Goal: Transaction & Acquisition: Purchase product/service

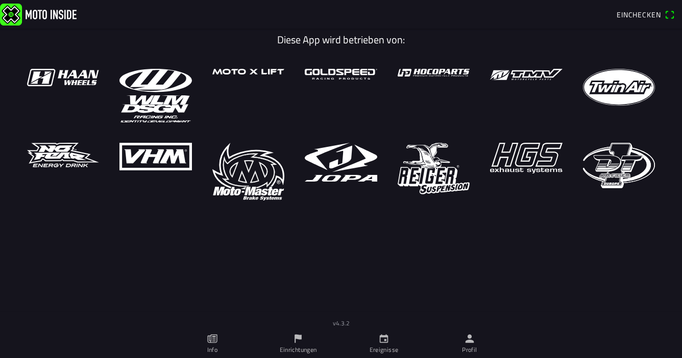
click at [650, 14] on span "Einchecken" at bounding box center [639, 14] width 44 height 11
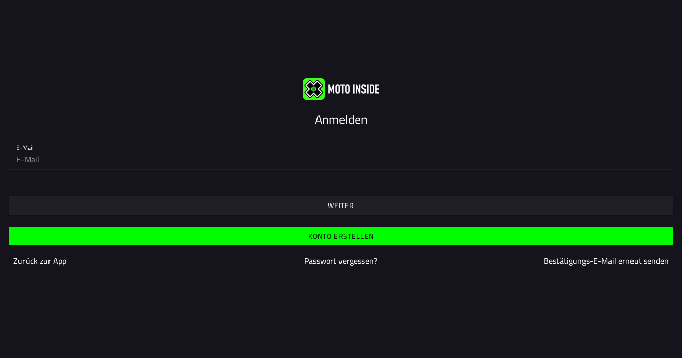
click at [35, 158] on input "email" at bounding box center [341, 159] width 650 height 20
type input "roesemarkus@web.de"
click at [0, 0] on slot "Passwort vergessen?" at bounding box center [0, 0] width 0 height 0
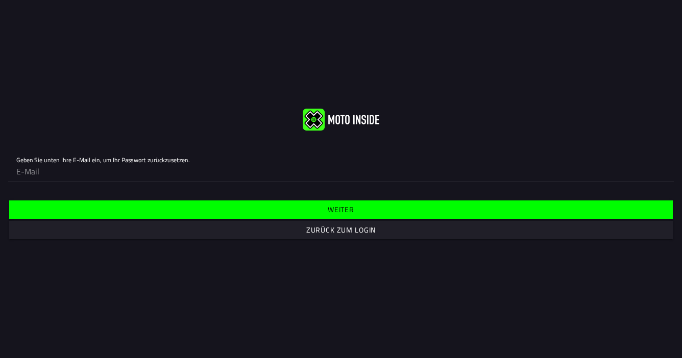
click at [64, 174] on input "email" at bounding box center [341, 171] width 650 height 20
click at [0, 0] on slot "Weiter" at bounding box center [0, 0] width 0 height 0
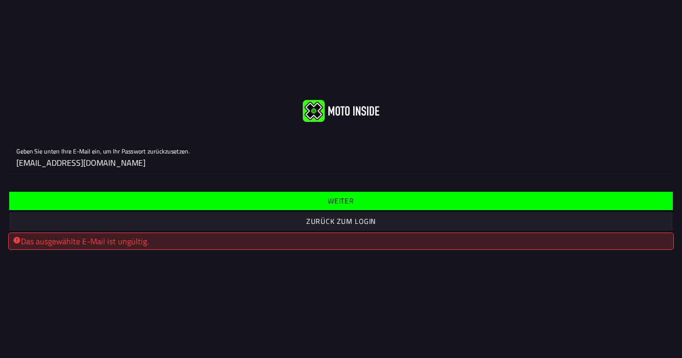
click at [123, 169] on input "roesemarkus@web.de" at bounding box center [341, 163] width 650 height 20
drag, startPoint x: 102, startPoint y: 163, endPoint x: -2, endPoint y: 151, distance: 104.9
click at [0, 151] on html "Geben Sie unten Ihre E-Mail ein, um Ihr Passwort zurückzusetzen. roesemarkus@we…" at bounding box center [341, 179] width 682 height 358
type input "[EMAIL_ADDRESS][DOMAIN_NAME]"
click at [0, 0] on slot "Weiter" at bounding box center [0, 0] width 0 height 0
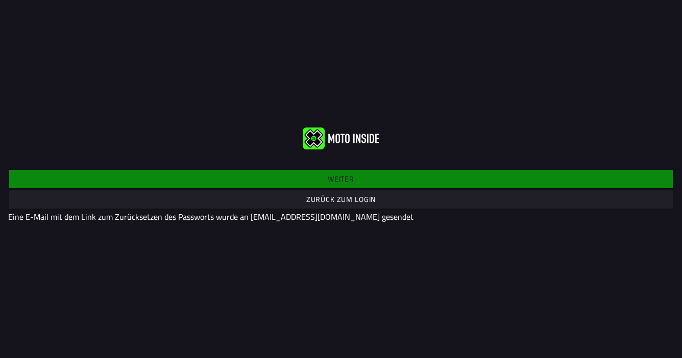
click at [347, 177] on div "Weiter Zurück zum Login Eine E-Mail mit dem Link zum Zurücksetzen des Passworts…" at bounding box center [341, 195] width 682 height 71
click at [0, 0] on slot "Zurück zum Login" at bounding box center [0, 0] width 0 height 0
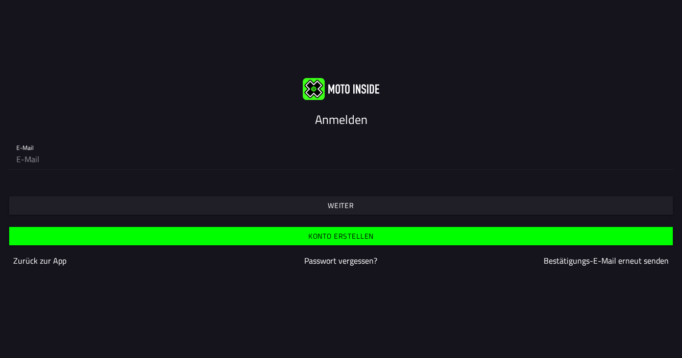
click at [22, 156] on input "email" at bounding box center [341, 159] width 650 height 20
type input "[EMAIL_ADDRESS][DOMAIN_NAME]"
click at [0, 0] on slot "Weiter" at bounding box center [0, 0] width 0 height 0
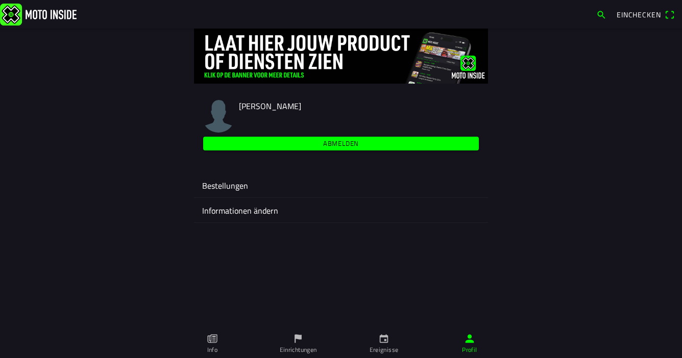
click at [599, 14] on span "button" at bounding box center [601, 15] width 10 height 16
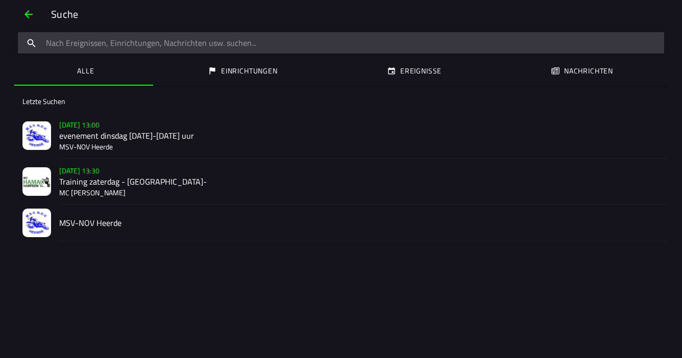
click at [100, 224] on h2 "MSV-NOV Heerde" at bounding box center [359, 224] width 601 height 10
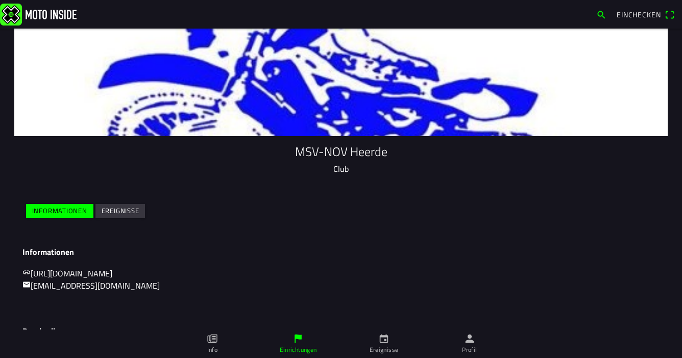
click at [603, 14] on span "button" at bounding box center [601, 15] width 10 height 16
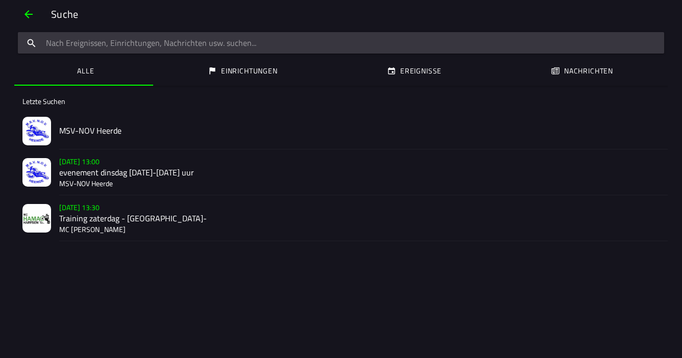
click at [80, 71] on ion-label "Alle" at bounding box center [85, 70] width 17 height 11
click at [66, 43] on input "search text" at bounding box center [341, 42] width 647 height 21
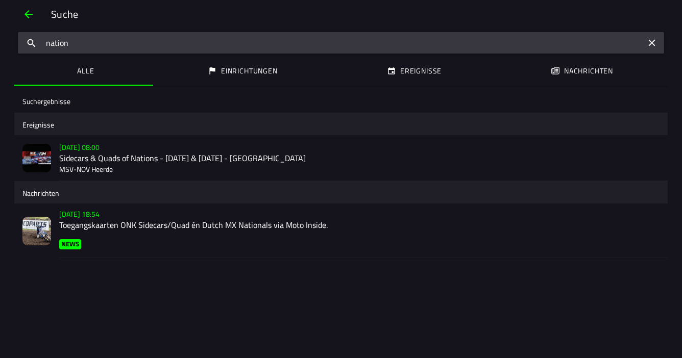
type input "nation"
click at [174, 157] on h2 "Sidecars & Quads of Nations - [DATE] & [DATE] - [GEOGRAPHIC_DATA]" at bounding box center [359, 159] width 601 height 10
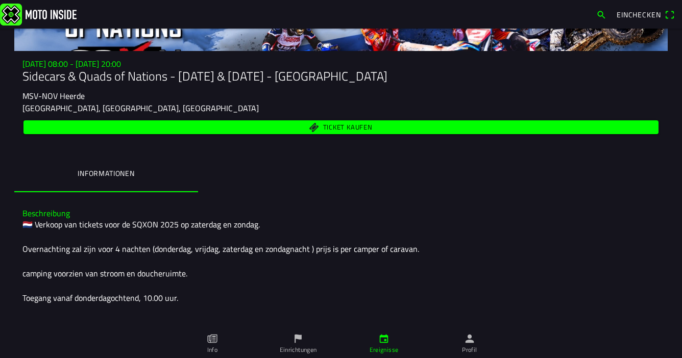
scroll to position [65, 0]
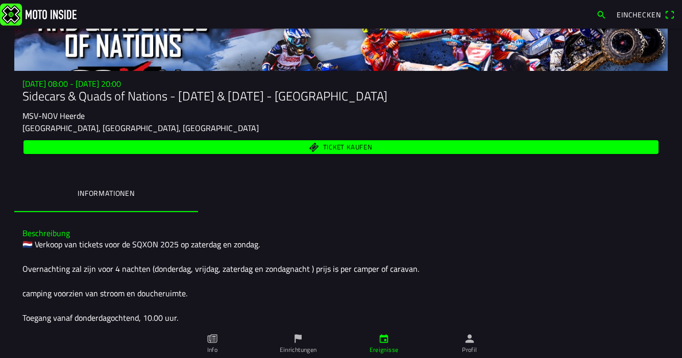
click at [313, 147] on span "Ticket kaufen" at bounding box center [342, 147] width 624 height 14
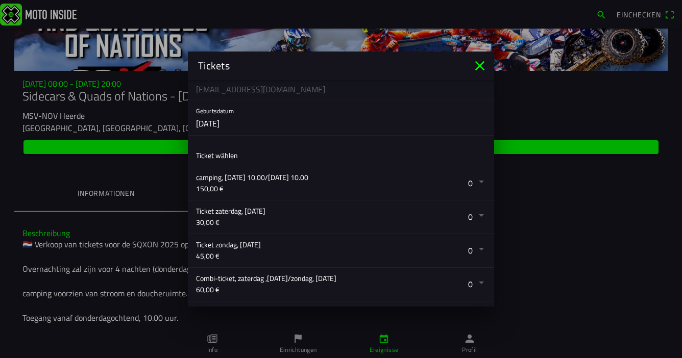
scroll to position [114, 0]
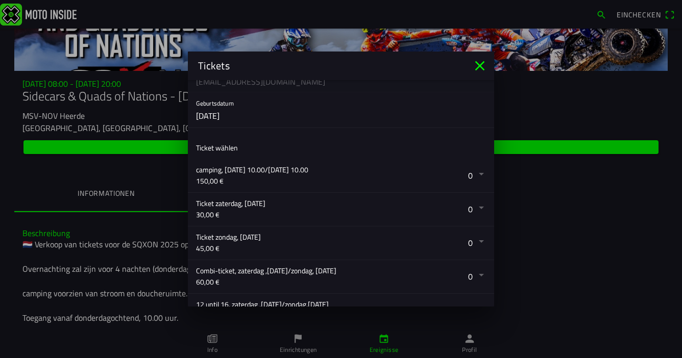
click at [474, 173] on button "button" at bounding box center [345, 175] width 298 height 33
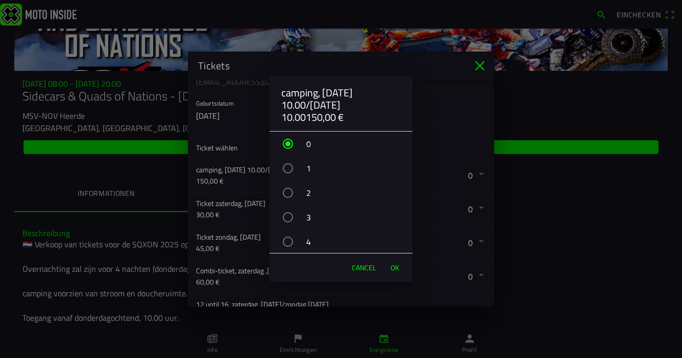
click at [281, 168] on div "1" at bounding box center [346, 169] width 133 height 26
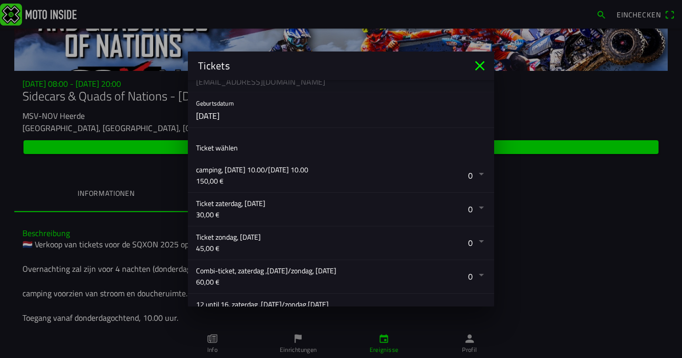
click at [562, 230] on ion-backdrop at bounding box center [341, 179] width 682 height 358
click at [476, 173] on button "button" at bounding box center [345, 175] width 298 height 33
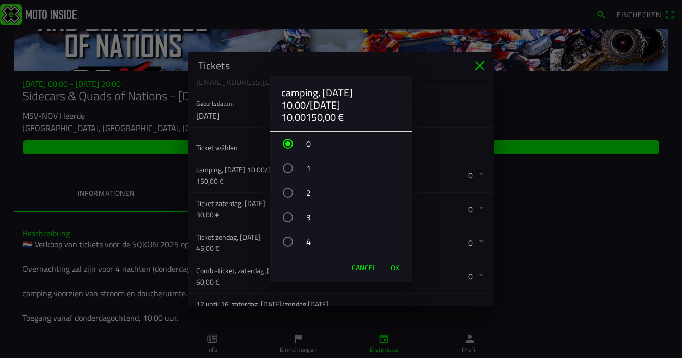
click at [286, 172] on div "button" at bounding box center [288, 168] width 10 height 10
click at [397, 267] on span "OK" at bounding box center [395, 268] width 9 height 10
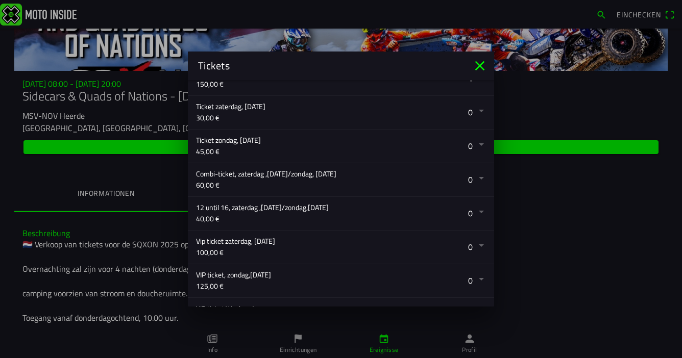
scroll to position [209, 0]
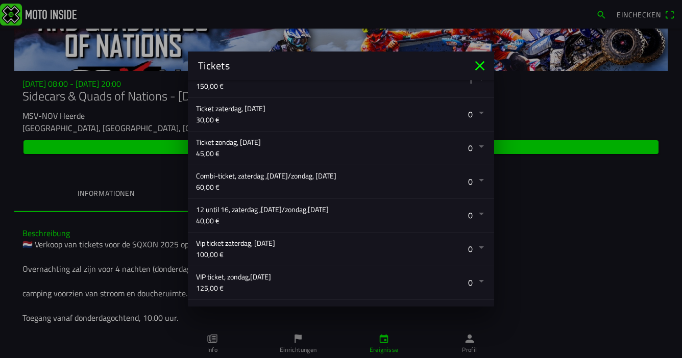
click at [471, 180] on button "button" at bounding box center [345, 181] width 298 height 33
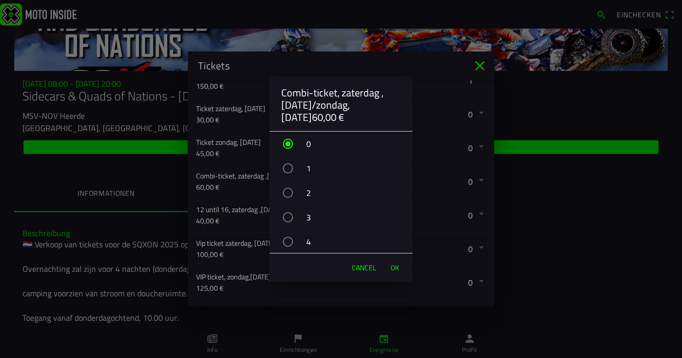
click at [286, 239] on div "button" at bounding box center [288, 242] width 10 height 10
click at [392, 266] on span "OK" at bounding box center [395, 268] width 9 height 10
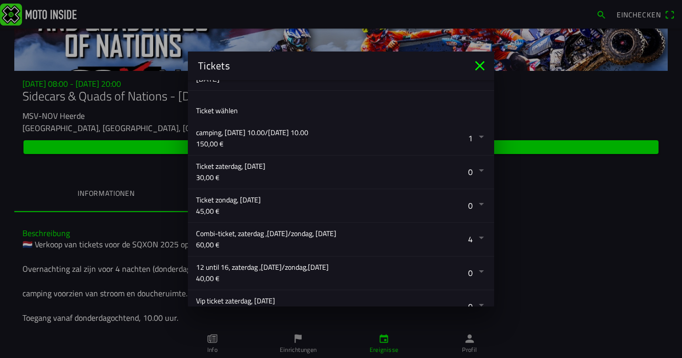
scroll to position [321, 0]
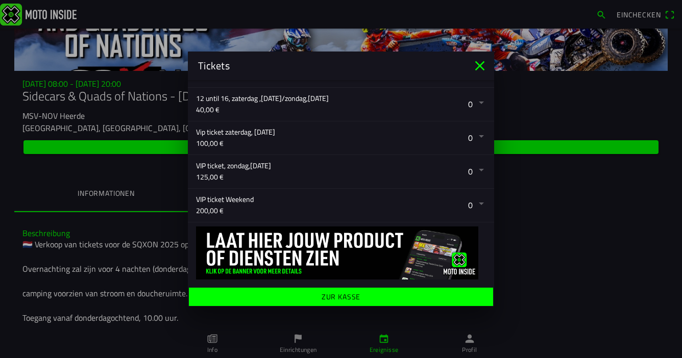
click at [360, 293] on span "Zur Kasse" at bounding box center [341, 297] width 289 height 18
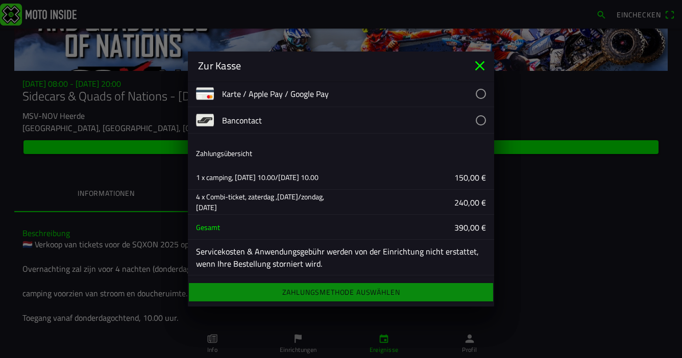
scroll to position [54, 0]
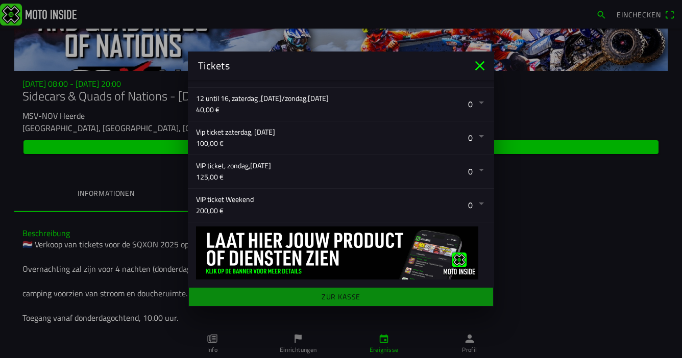
drag, startPoint x: 496, startPoint y: 244, endPoint x: 498, endPoint y: 160, distance: 84.3
click at [341, 298] on main "Anmeldeformular Vorname Ben Nachname Roese E-Mail dersachverstaendige@web.de Ge…" at bounding box center [341, 193] width 306 height 227
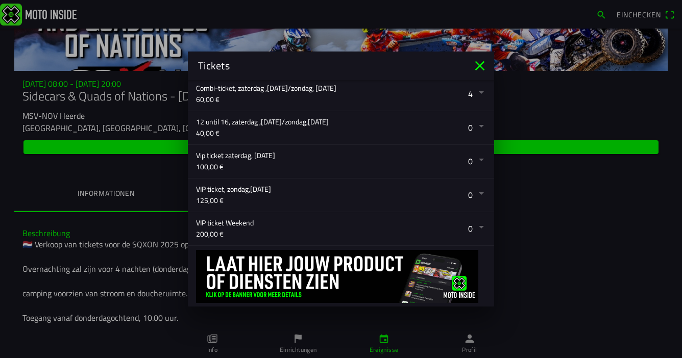
scroll to position [321, 0]
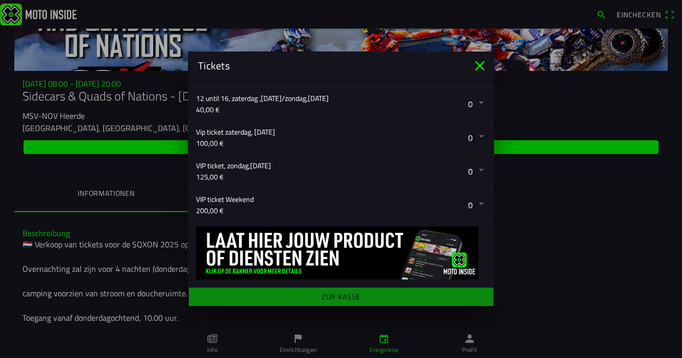
click at [329, 294] on main "Anmeldeformular Vorname Ben Nachname Roese E-Mail dersachverstaendige@web.de Ge…" at bounding box center [341, 193] width 306 height 227
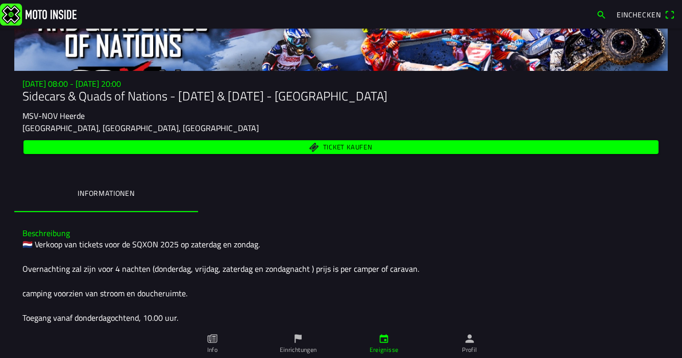
drag, startPoint x: 680, startPoint y: 181, endPoint x: 680, endPoint y: 269, distance: 87.8
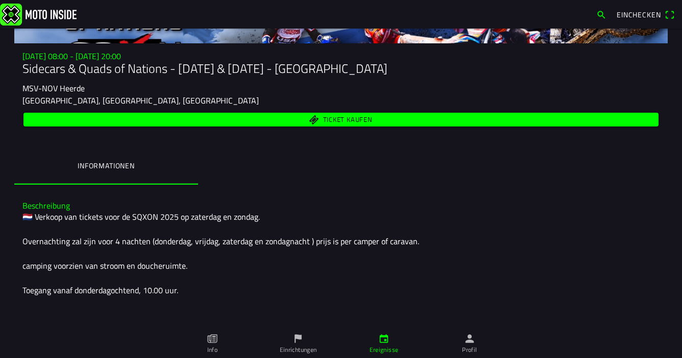
scroll to position [63, 0]
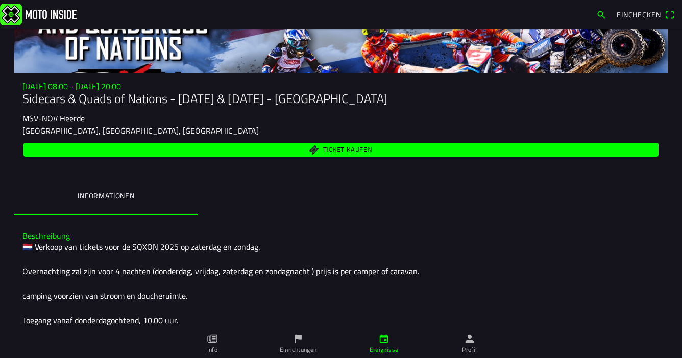
click at [317, 147] on span "Ticket kaufen" at bounding box center [342, 150] width 624 height 14
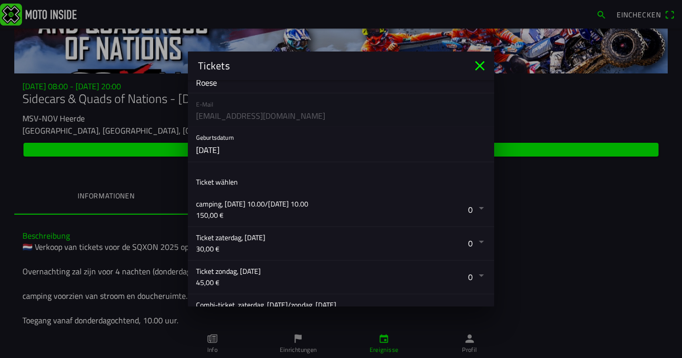
scroll to position [82, 0]
click at [473, 207] on button "button" at bounding box center [345, 208] width 298 height 33
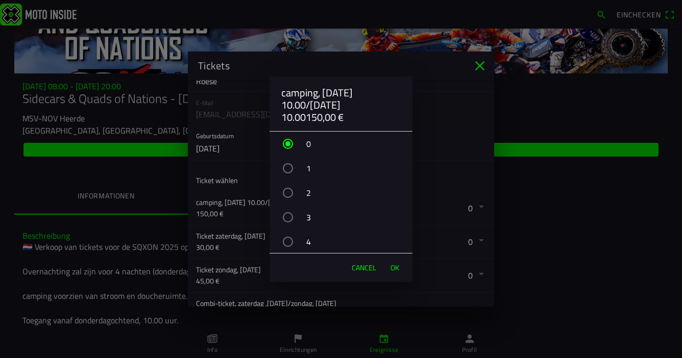
drag, startPoint x: 292, startPoint y: 168, endPoint x: 321, endPoint y: 175, distance: 29.4
click at [292, 169] on div "button" at bounding box center [288, 168] width 10 height 10
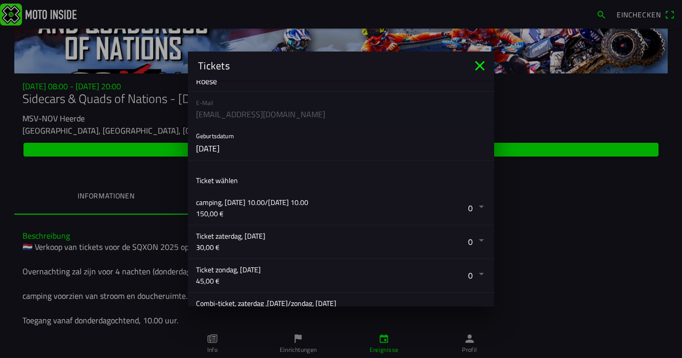
drag, startPoint x: 493, startPoint y: 197, endPoint x: 491, endPoint y: 220, distance: 23.1
click at [471, 207] on button "button" at bounding box center [345, 208] width 298 height 33
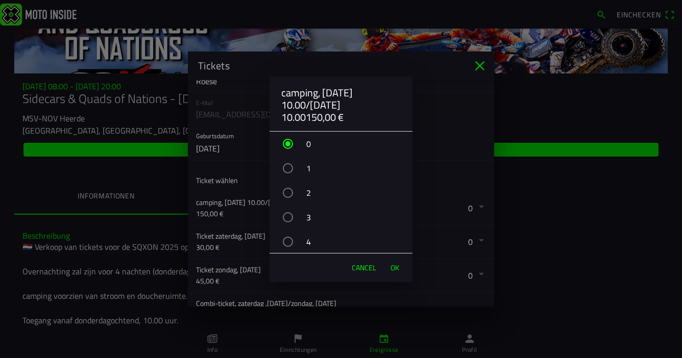
click at [290, 173] on div "1" at bounding box center [346, 169] width 133 height 26
click at [394, 266] on span "OK" at bounding box center [395, 268] width 9 height 10
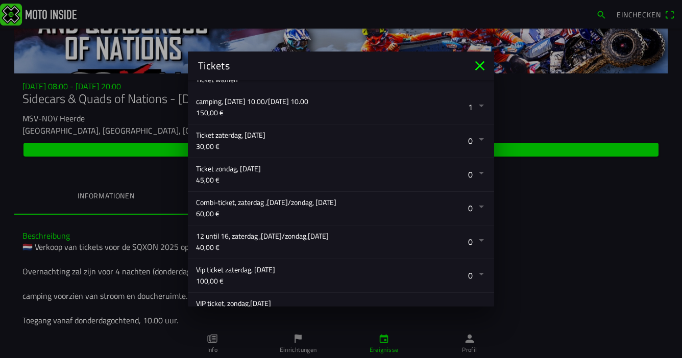
scroll to position [189, 0]
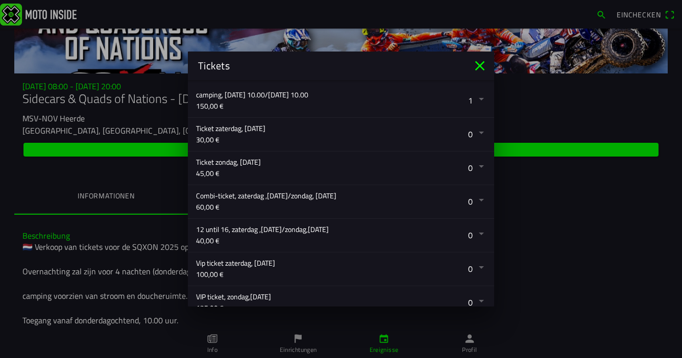
click at [472, 202] on button "button" at bounding box center [345, 201] width 298 height 33
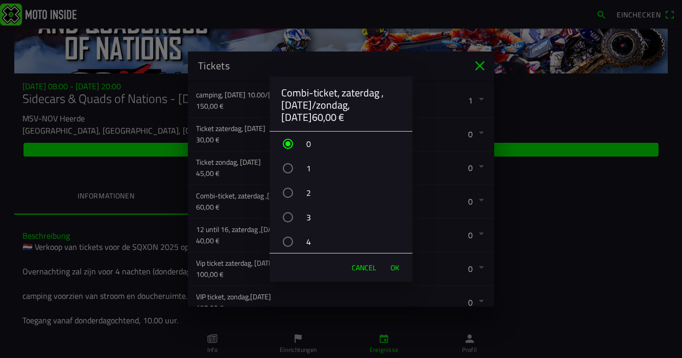
click at [290, 239] on div "button" at bounding box center [288, 242] width 10 height 10
click at [396, 267] on span "OK" at bounding box center [395, 268] width 9 height 10
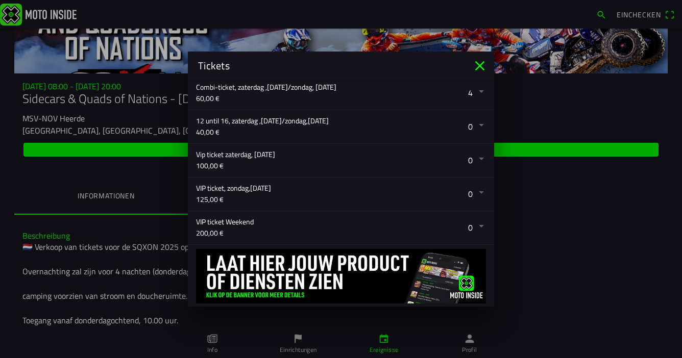
scroll to position [321, 0]
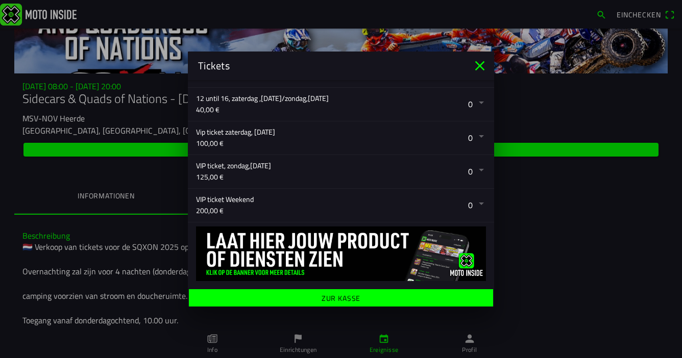
click at [335, 295] on ion-label "Zur Kasse" at bounding box center [341, 298] width 39 height 7
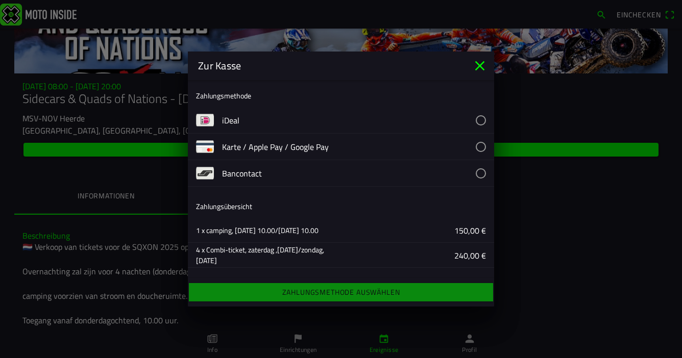
click at [474, 122] on button "button" at bounding box center [358, 120] width 272 height 26
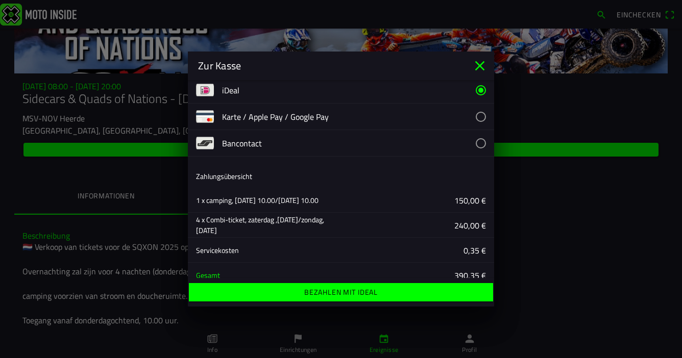
scroll to position [79, 0]
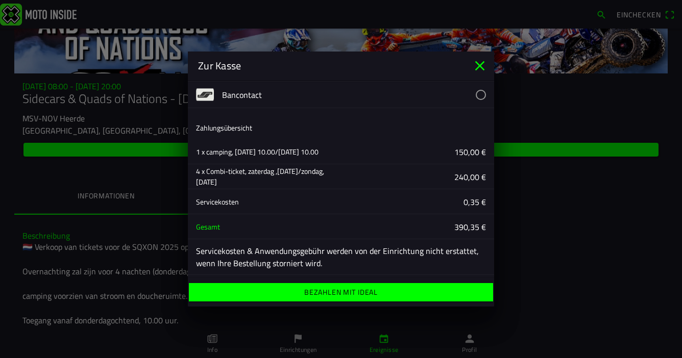
click at [353, 292] on ion-label "Bezahlen mit iDeal" at bounding box center [341, 292] width 74 height 7
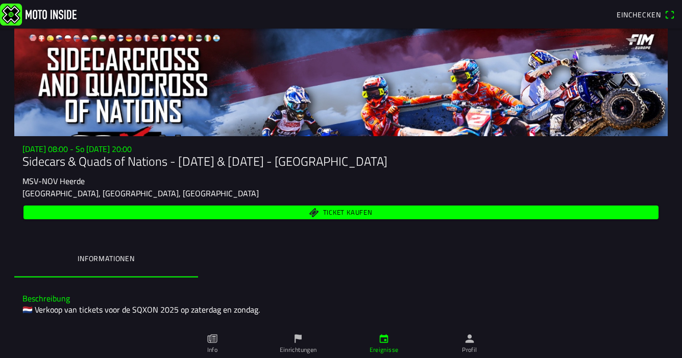
click at [350, 212] on span "Ticket kaufen" at bounding box center [348, 212] width 50 height 7
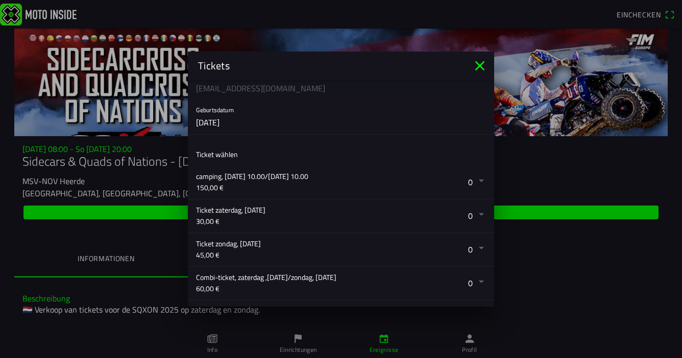
scroll to position [118, 0]
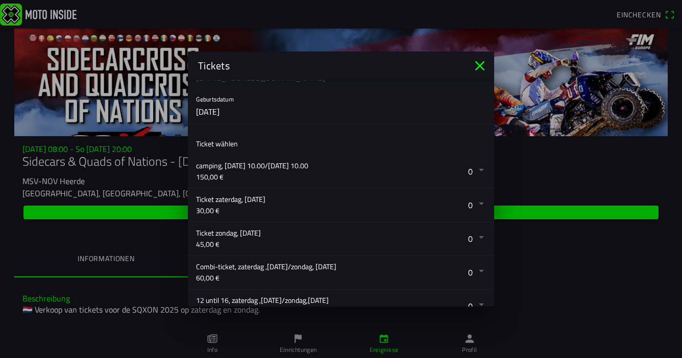
click at [474, 171] on button "button" at bounding box center [345, 171] width 298 height 33
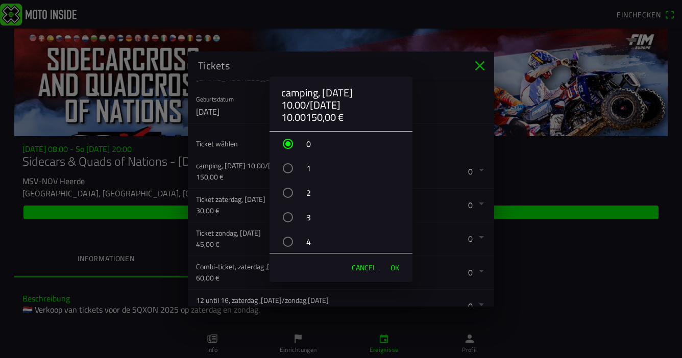
click at [288, 166] on div "button" at bounding box center [288, 168] width 10 height 10
click at [396, 270] on span "OK" at bounding box center [395, 268] width 9 height 10
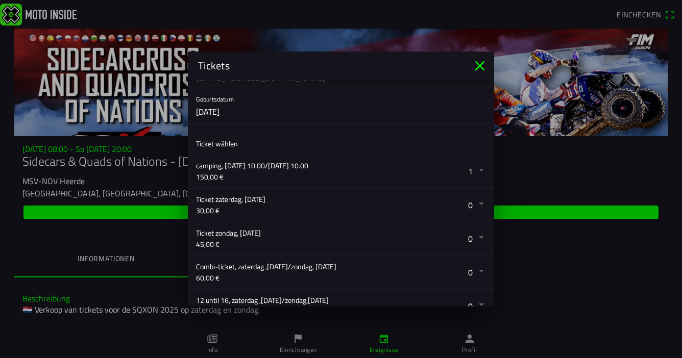
click at [474, 270] on button "button" at bounding box center [345, 272] width 298 height 33
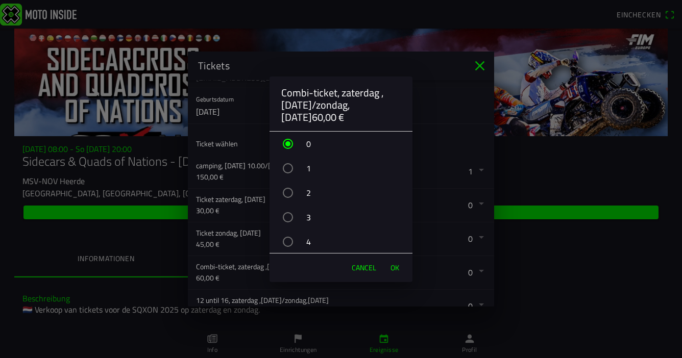
click at [289, 237] on div "button" at bounding box center [288, 242] width 10 height 10
click at [399, 268] on span "OK" at bounding box center [395, 268] width 9 height 10
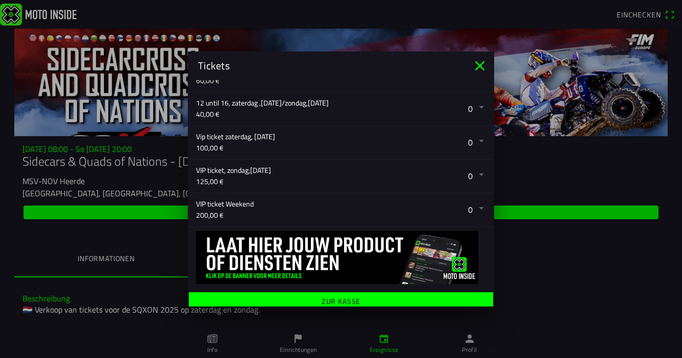
scroll to position [321, 0]
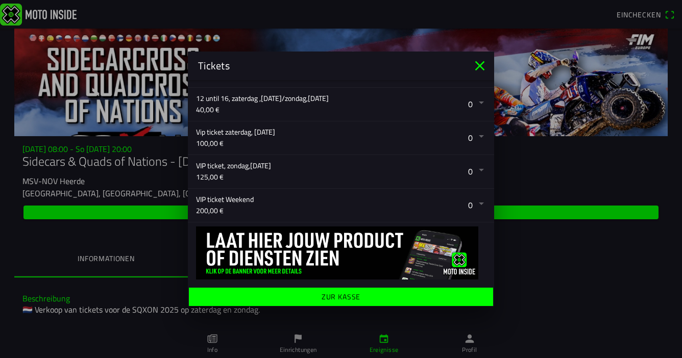
click at [343, 297] on ion-label "Zur Kasse" at bounding box center [341, 297] width 39 height 7
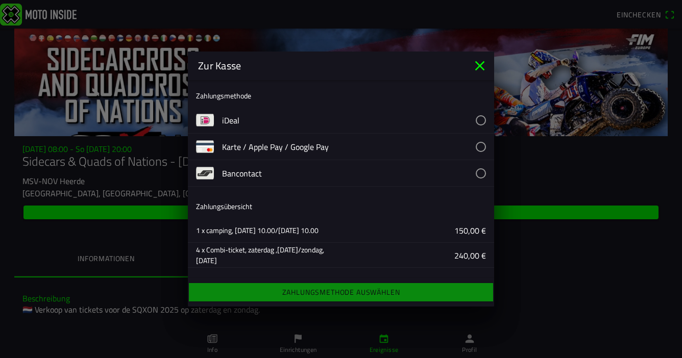
click at [474, 172] on button "button" at bounding box center [358, 173] width 272 height 26
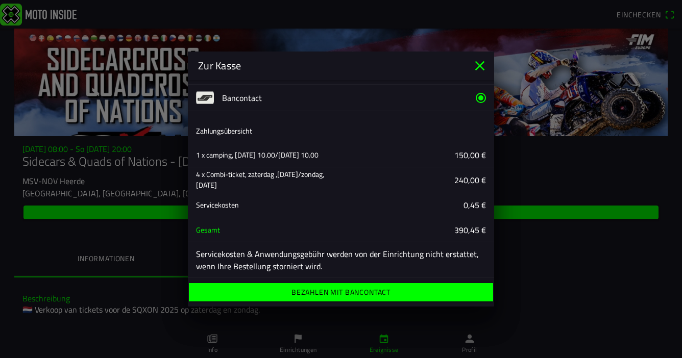
scroll to position [79, 0]
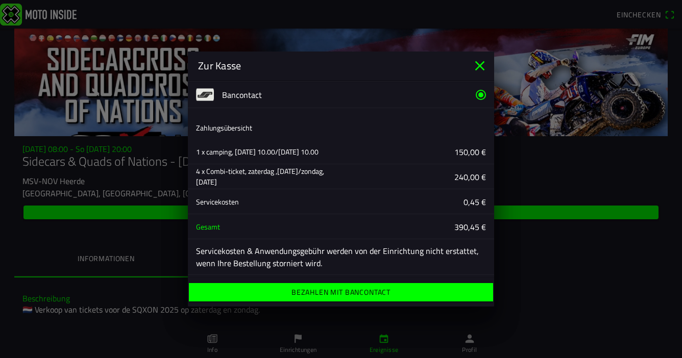
click at [339, 290] on ion-label "Bezahlen mit Bancontact" at bounding box center [341, 292] width 99 height 7
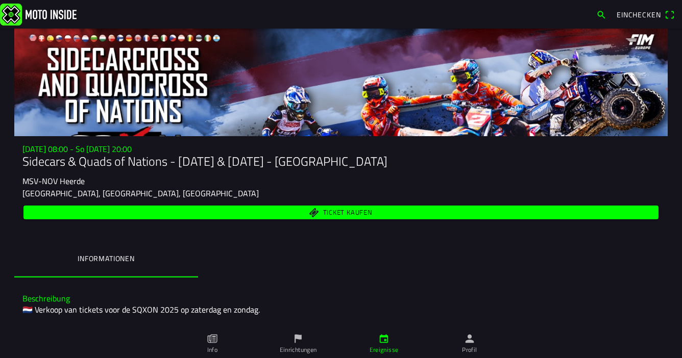
click at [335, 211] on span "Ticket kaufen" at bounding box center [348, 212] width 50 height 7
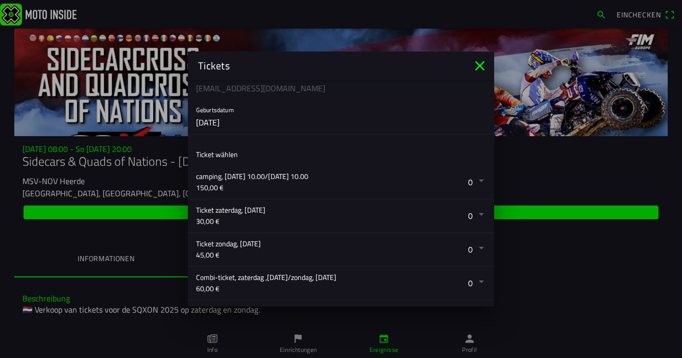
scroll to position [108, 0]
click at [474, 180] on button "button" at bounding box center [345, 182] width 298 height 33
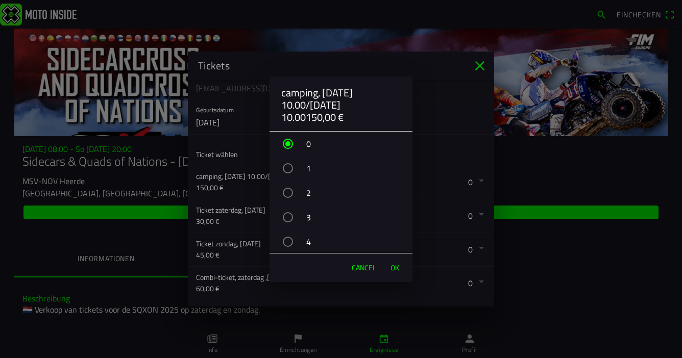
click at [284, 167] on div "button" at bounding box center [288, 168] width 10 height 10
click at [394, 270] on span "OK" at bounding box center [395, 268] width 9 height 10
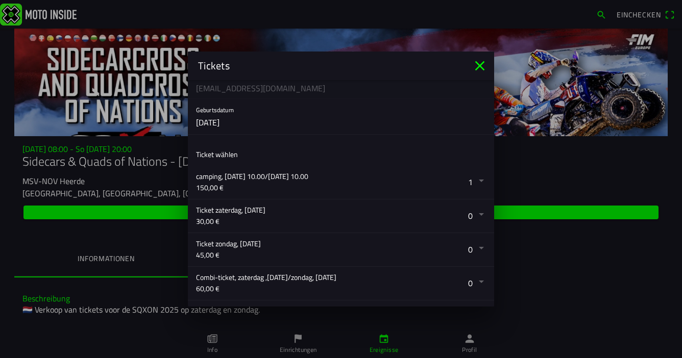
click at [477, 282] on button "button" at bounding box center [345, 283] width 298 height 33
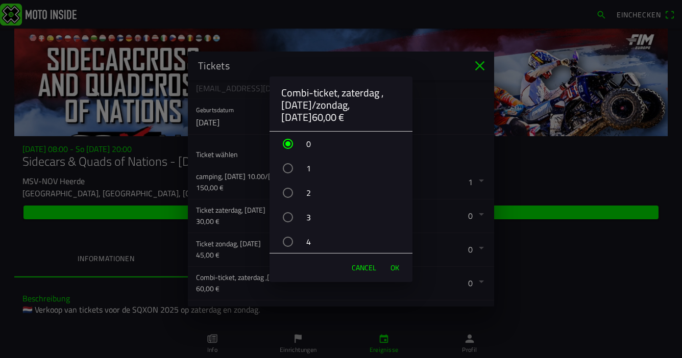
click at [290, 241] on div "button" at bounding box center [288, 242] width 10 height 10
click at [398, 270] on span "OK" at bounding box center [395, 268] width 9 height 10
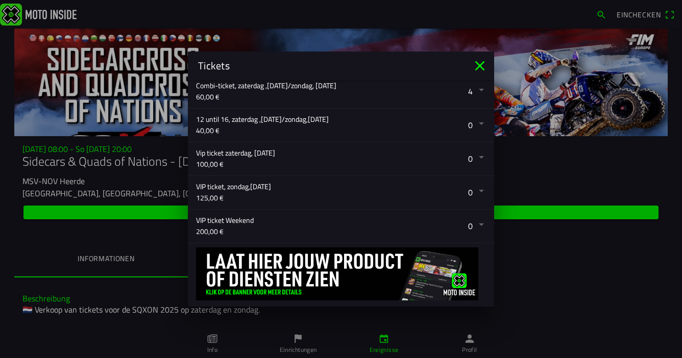
scroll to position [321, 0]
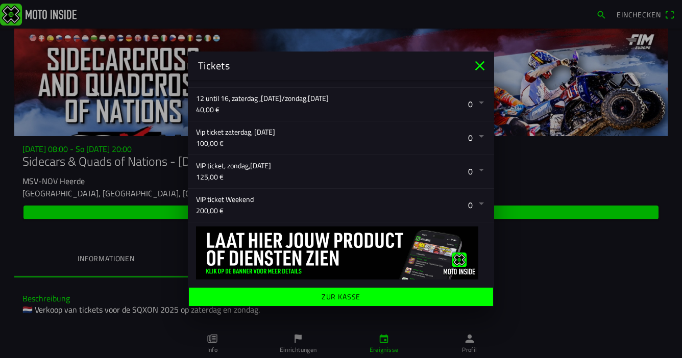
click at [357, 295] on span "Zur Kasse" at bounding box center [341, 297] width 289 height 18
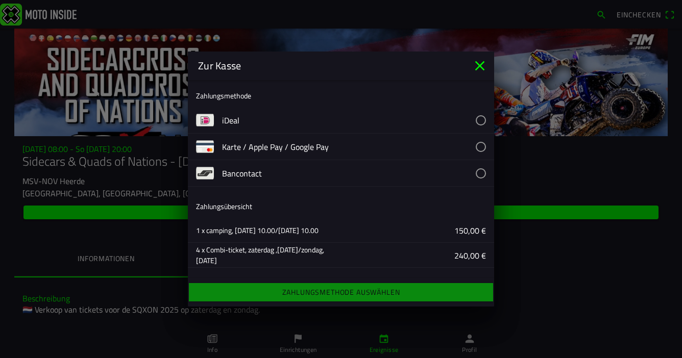
click at [471, 145] on button "button" at bounding box center [358, 147] width 272 height 26
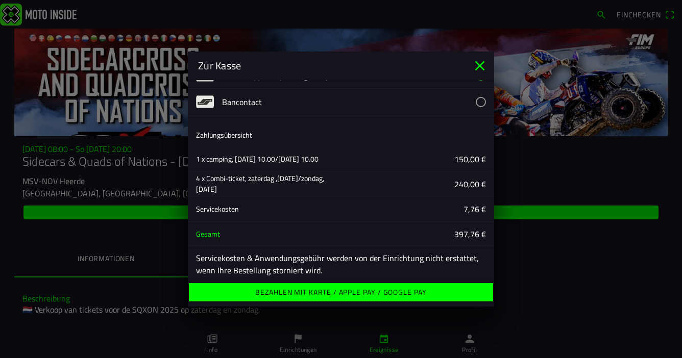
scroll to position [79, 0]
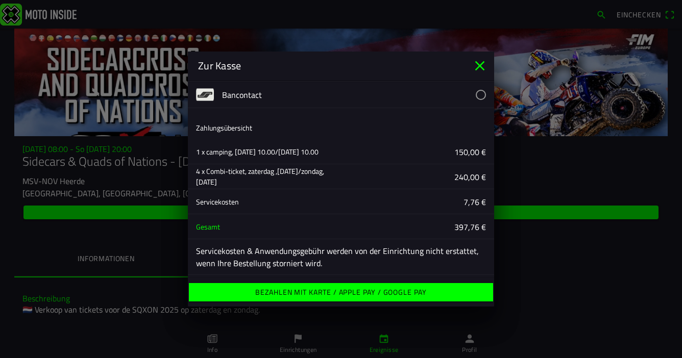
click at [372, 292] on ion-label "Bezahlen mit Karte / Apple Pay / Google Pay" at bounding box center [341, 292] width 172 height 7
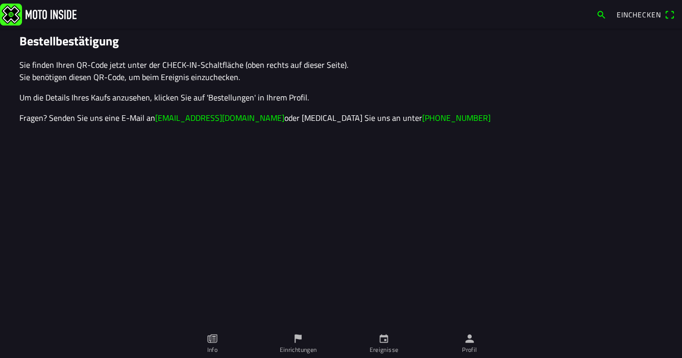
click at [633, 14] on span "Einchecken" at bounding box center [639, 14] width 44 height 11
